Goal: Navigation & Orientation: Understand site structure

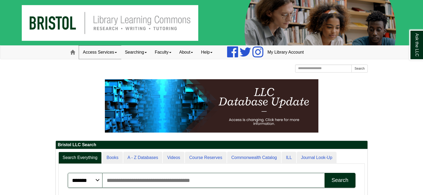
click at [116, 51] on link "Access Services" at bounding box center [100, 52] width 42 height 13
click at [45, 22] on img at bounding box center [211, 22] width 423 height 45
click at [72, 50] on span at bounding box center [72, 52] width 5 height 5
click at [145, 53] on link "Searching" at bounding box center [136, 52] width 30 height 13
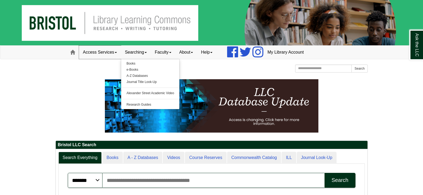
click at [104, 56] on link "Access Services" at bounding box center [100, 52] width 42 height 13
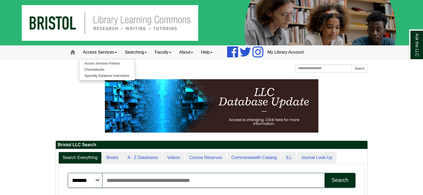
click at [72, 69] on div "[GEOGRAPHIC_DATA] [GEOGRAPHIC_DATA] Learning Commons Homepage Homepage Home Sea…" at bounding box center [212, 69] width 312 height 9
